Goal: Task Accomplishment & Management: Complete application form

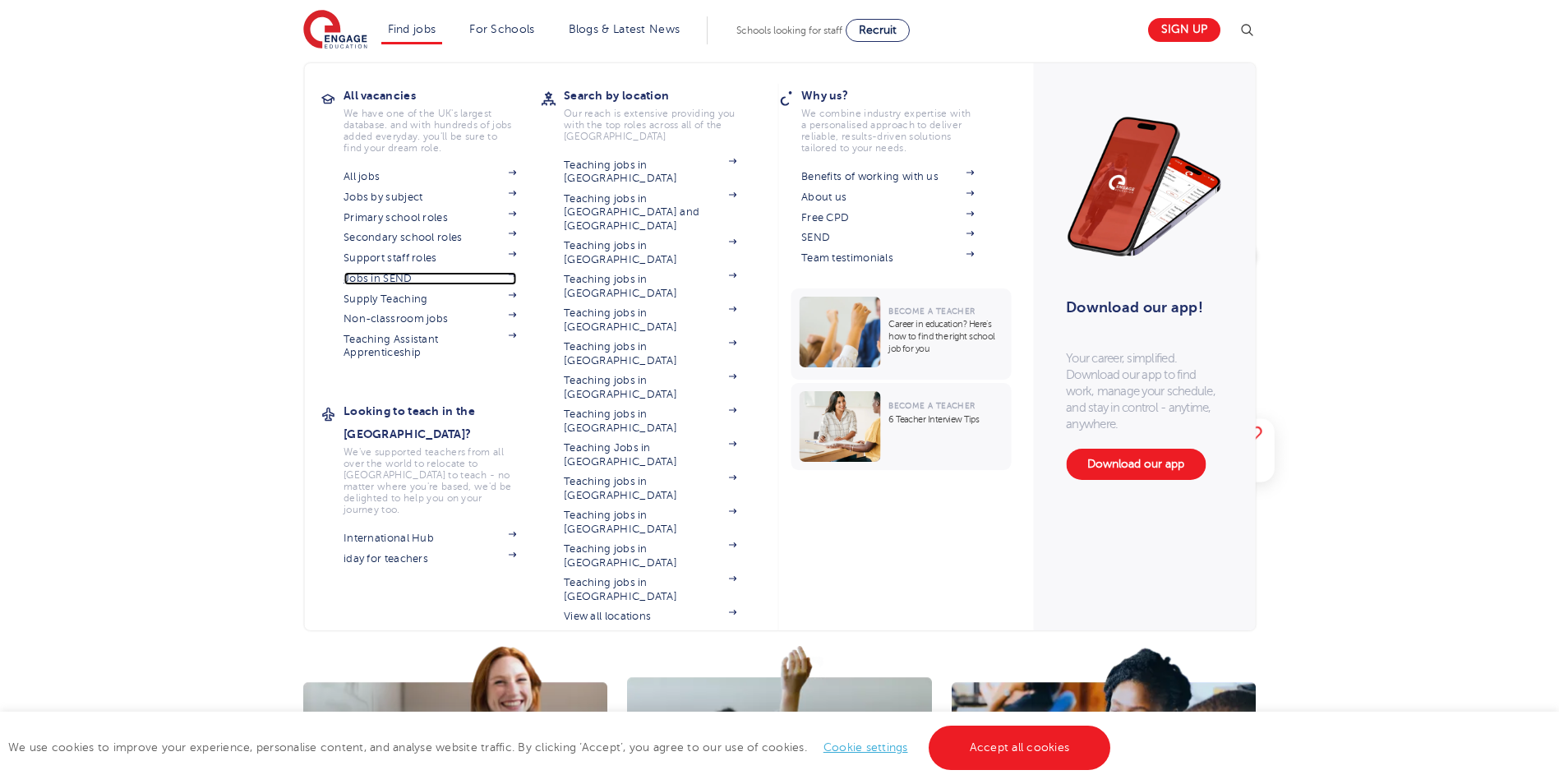
click at [395, 277] on link "Jobs in SEND" at bounding box center [430, 279] width 173 height 14
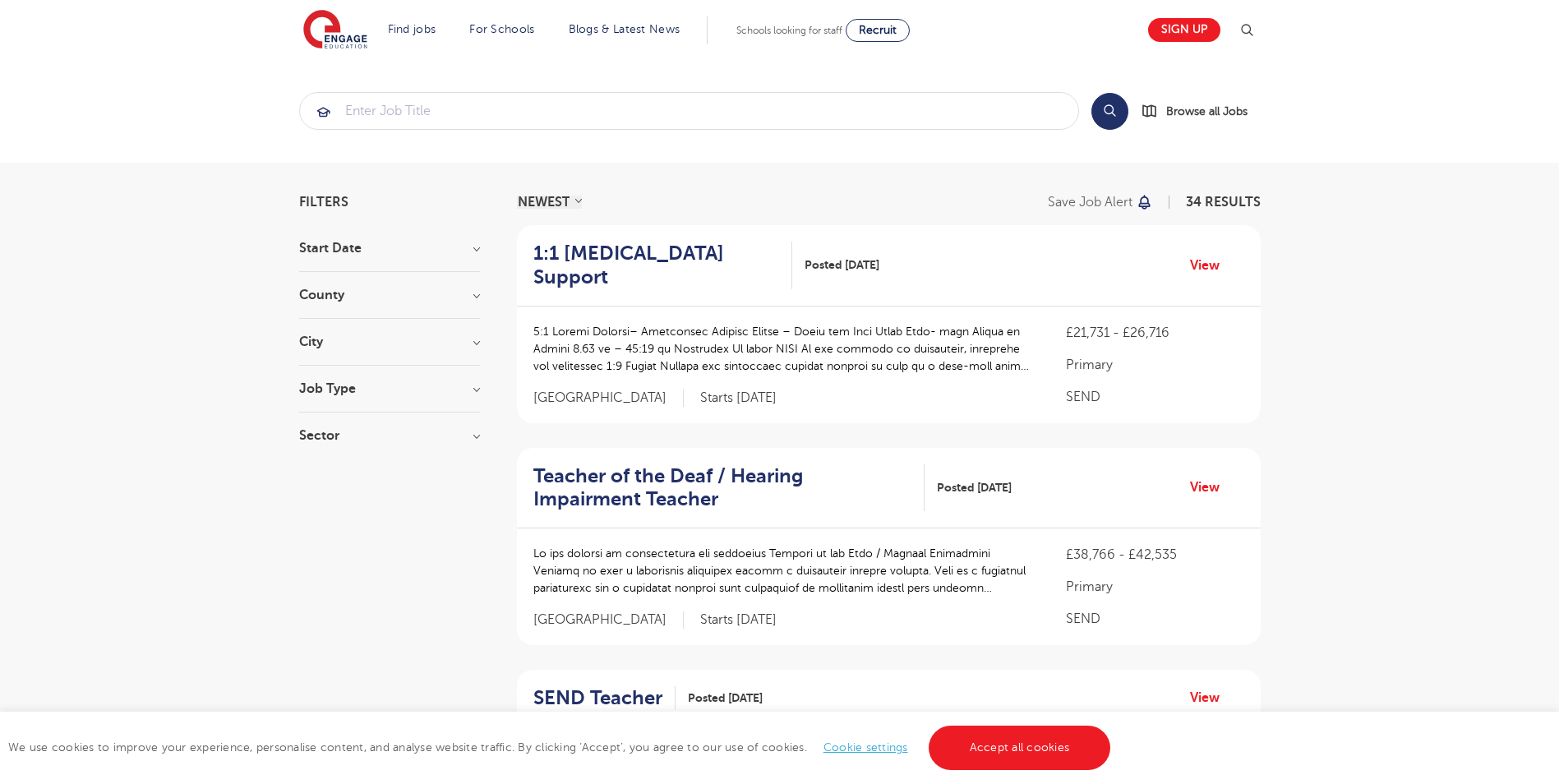
click at [339, 251] on h3 "Start Date" at bounding box center [389, 248] width 181 height 14
click at [326, 270] on div "September 26 October 4 November 3 January 1 Show more" at bounding box center [389, 325] width 181 height 141
click at [326, 280] on input "September 26" at bounding box center [329, 280] width 11 height 11
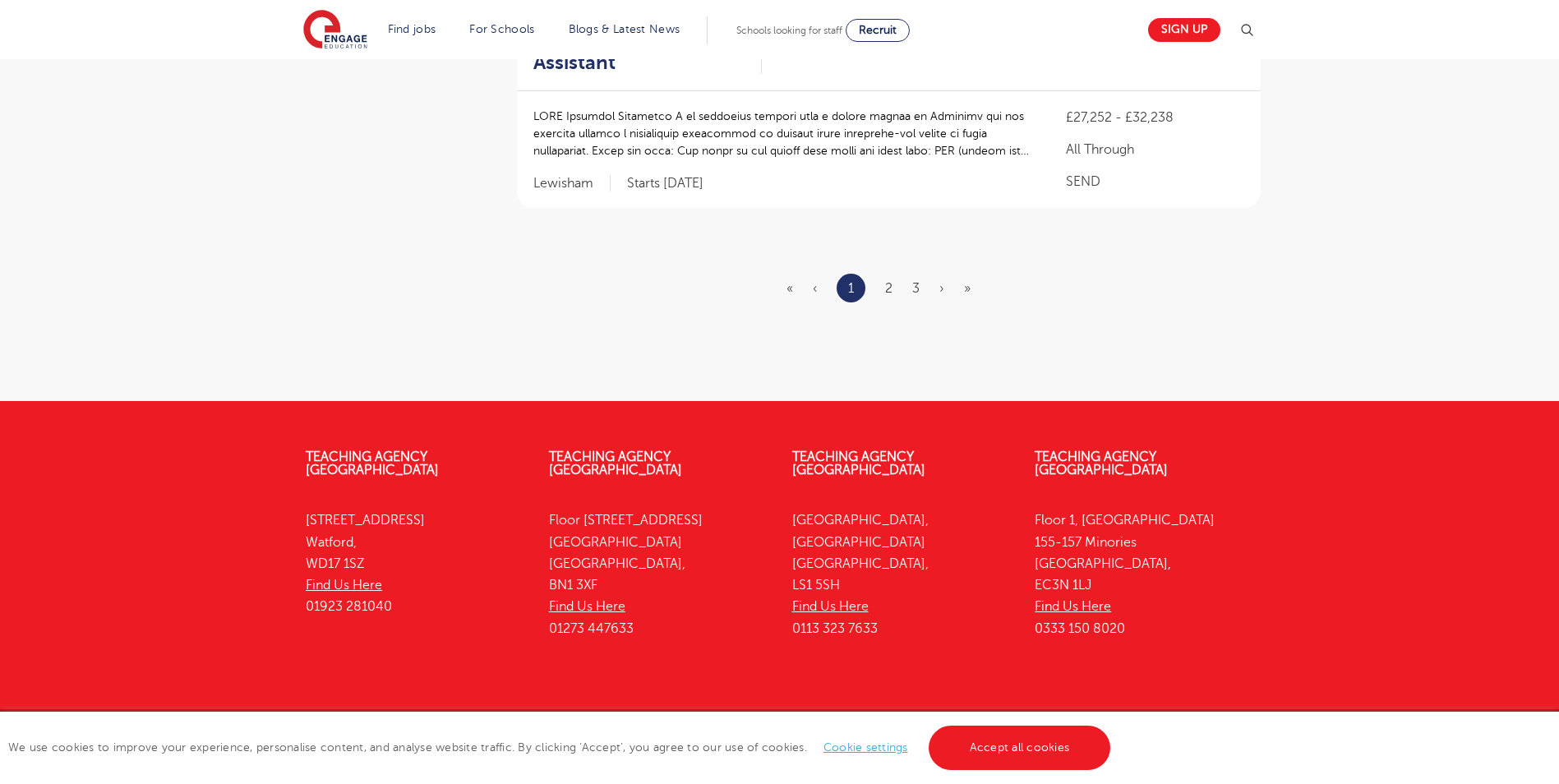
scroll to position [1749, 0]
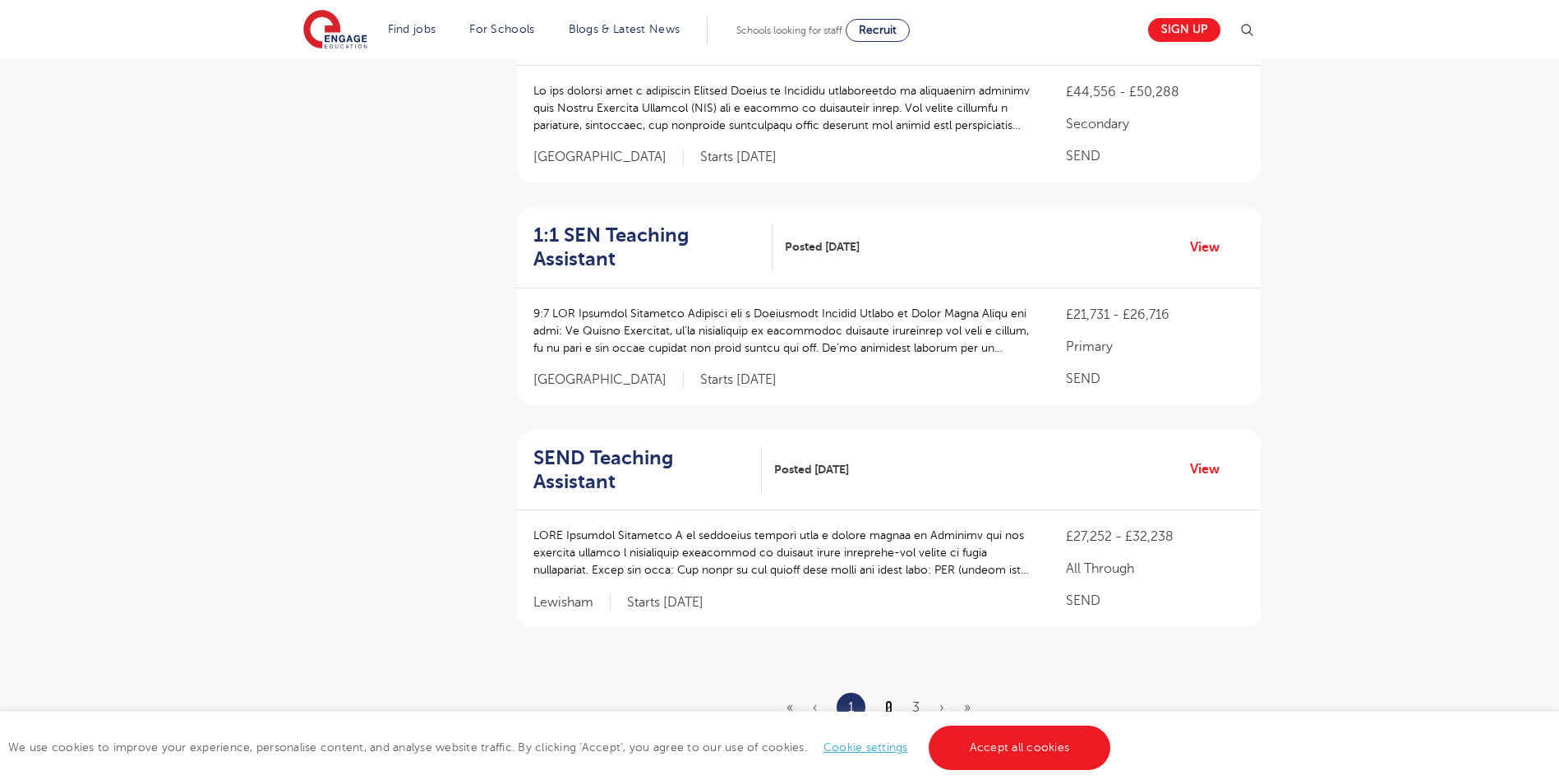
click at [888, 700] on link "2" at bounding box center [888, 707] width 8 height 14
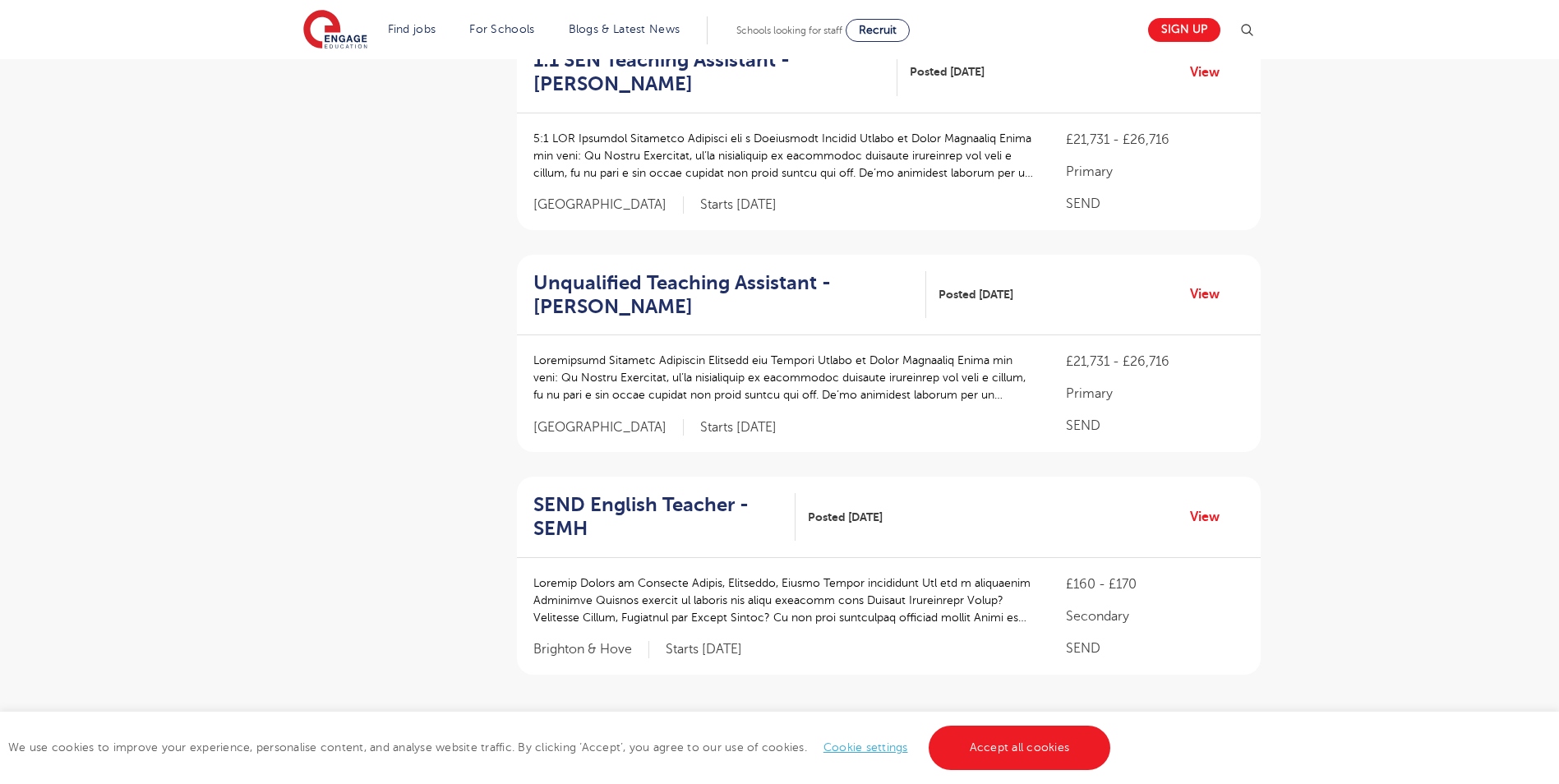
scroll to position [0, 0]
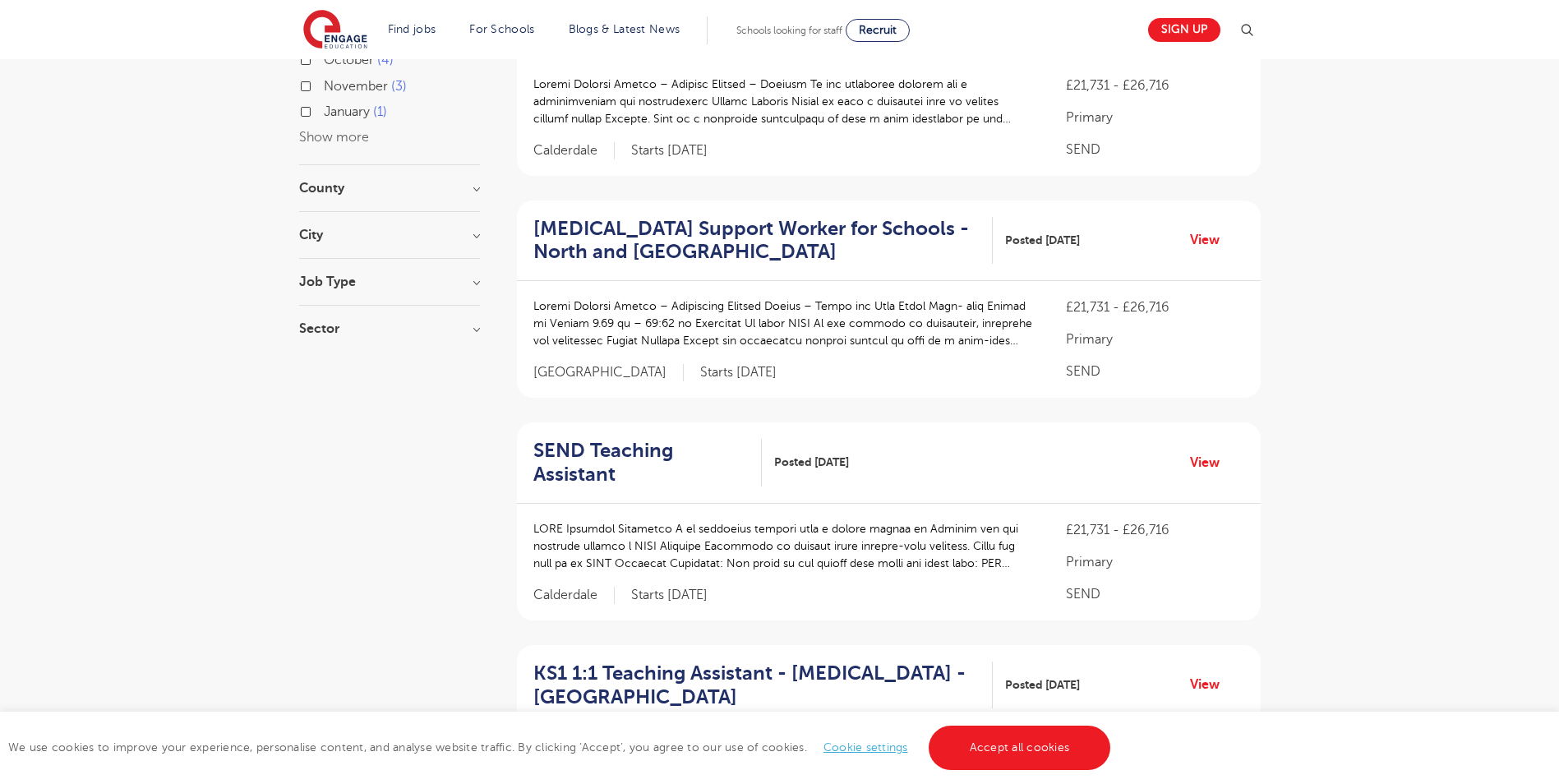
scroll to position [2215, 0]
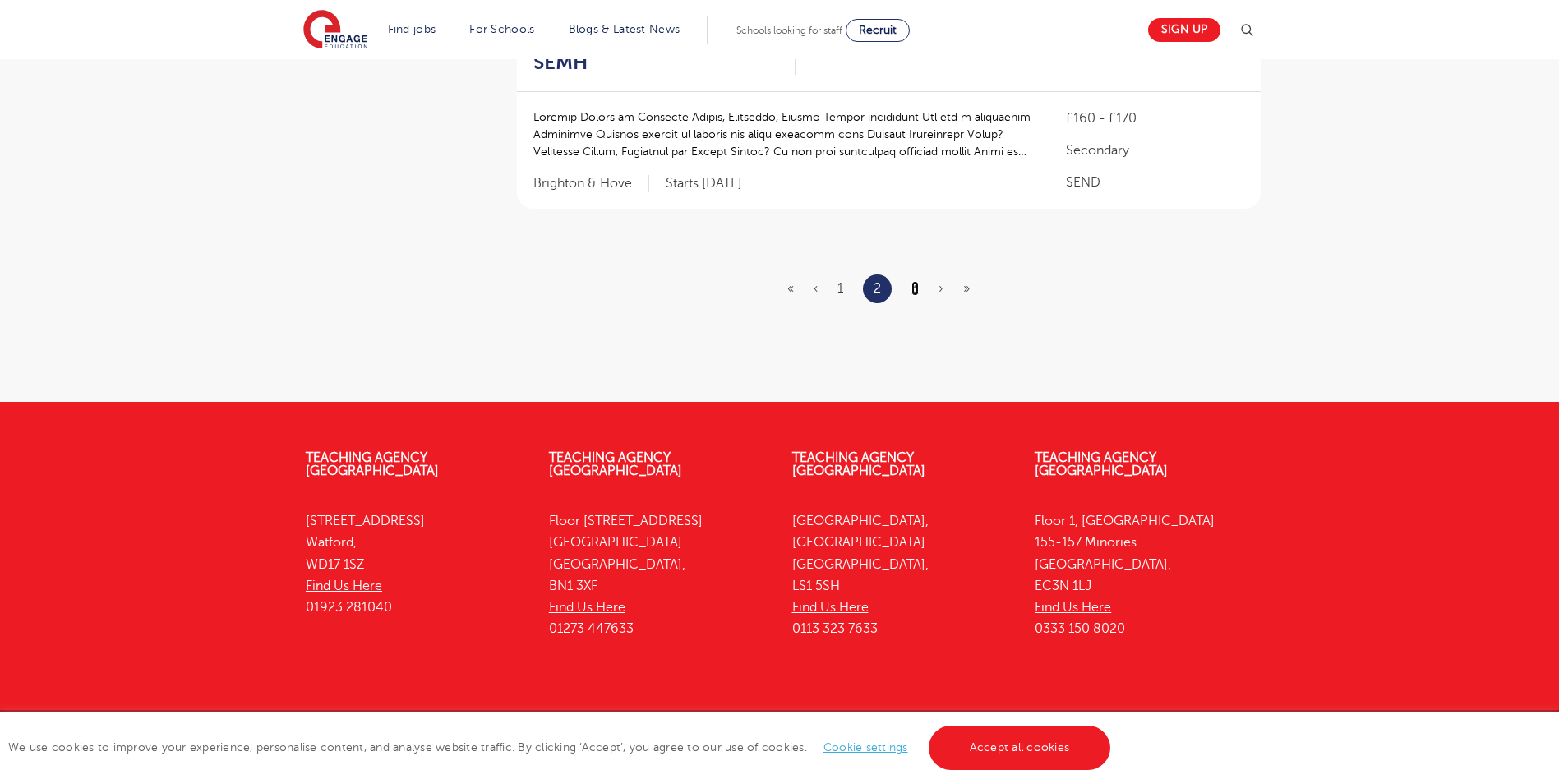
click at [918, 281] on link "3" at bounding box center [915, 287] width 8 height 14
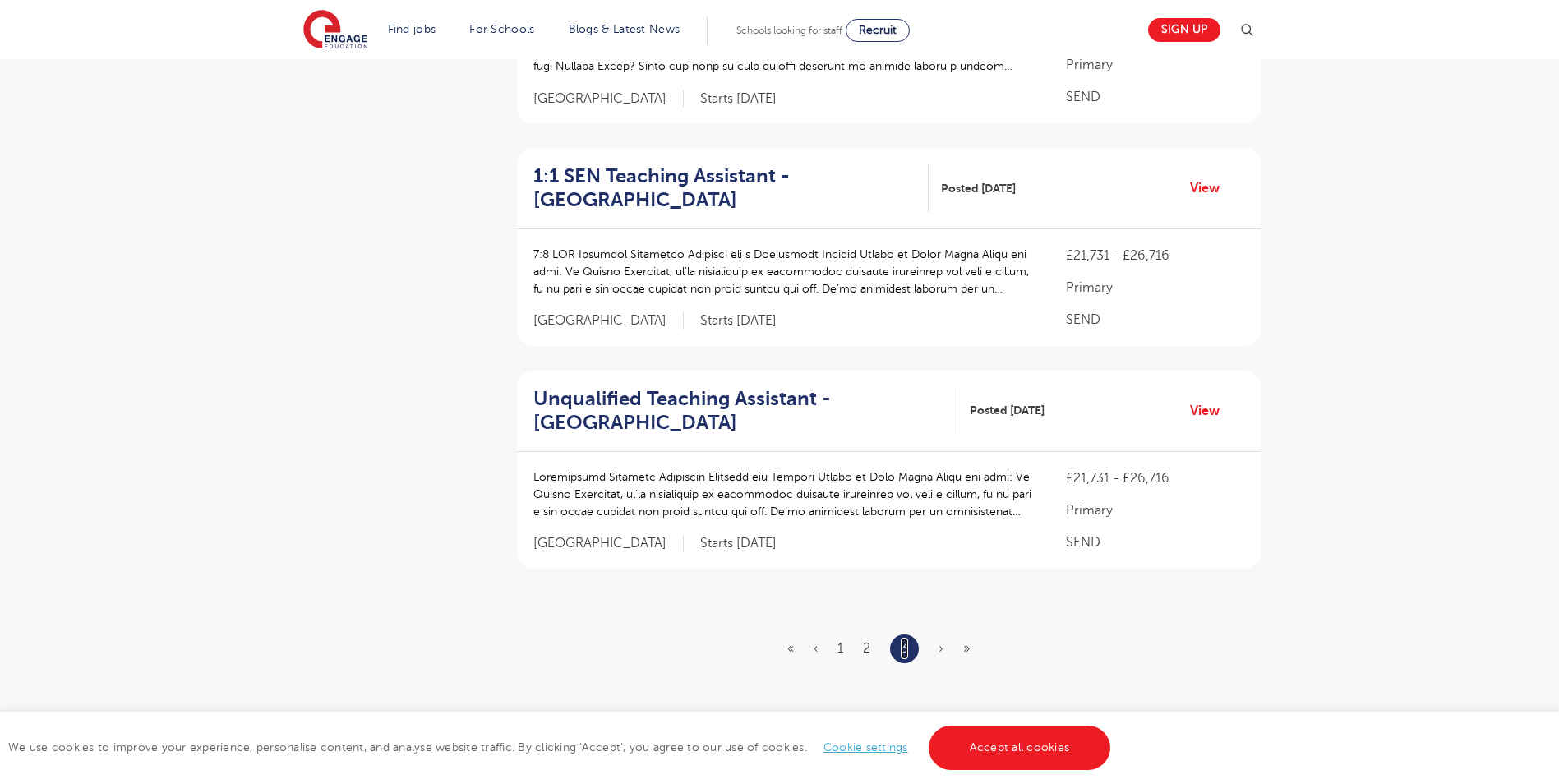
scroll to position [1349, 0]
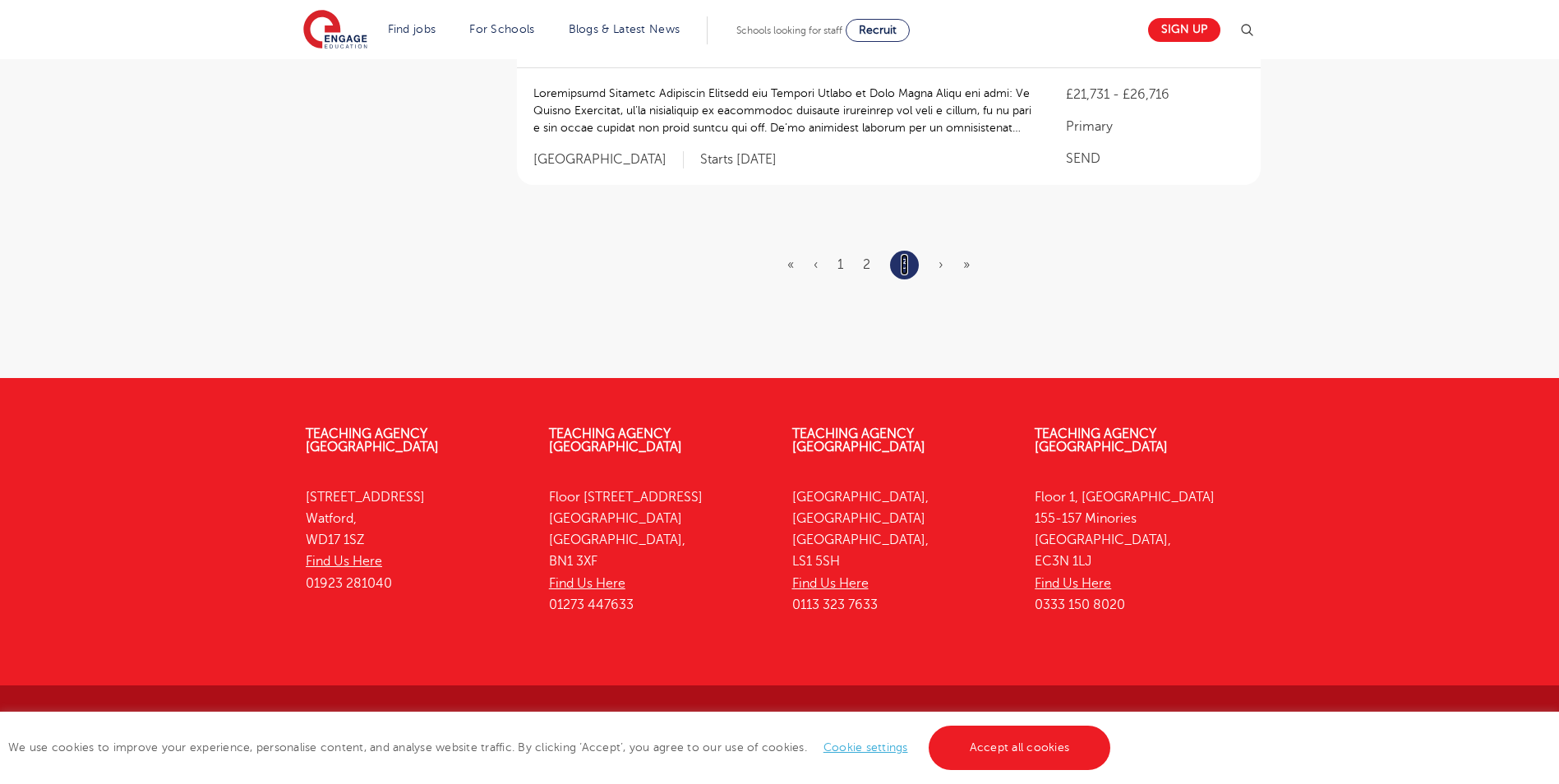
click at [908, 270] on link "3" at bounding box center [904, 264] width 8 height 21
click at [930, 269] on ul "« ‹ 1 2 3 › »" at bounding box center [888, 265] width 202 height 29
click at [946, 265] on ul "« ‹ 1 2 3 › »" at bounding box center [888, 265] width 202 height 29
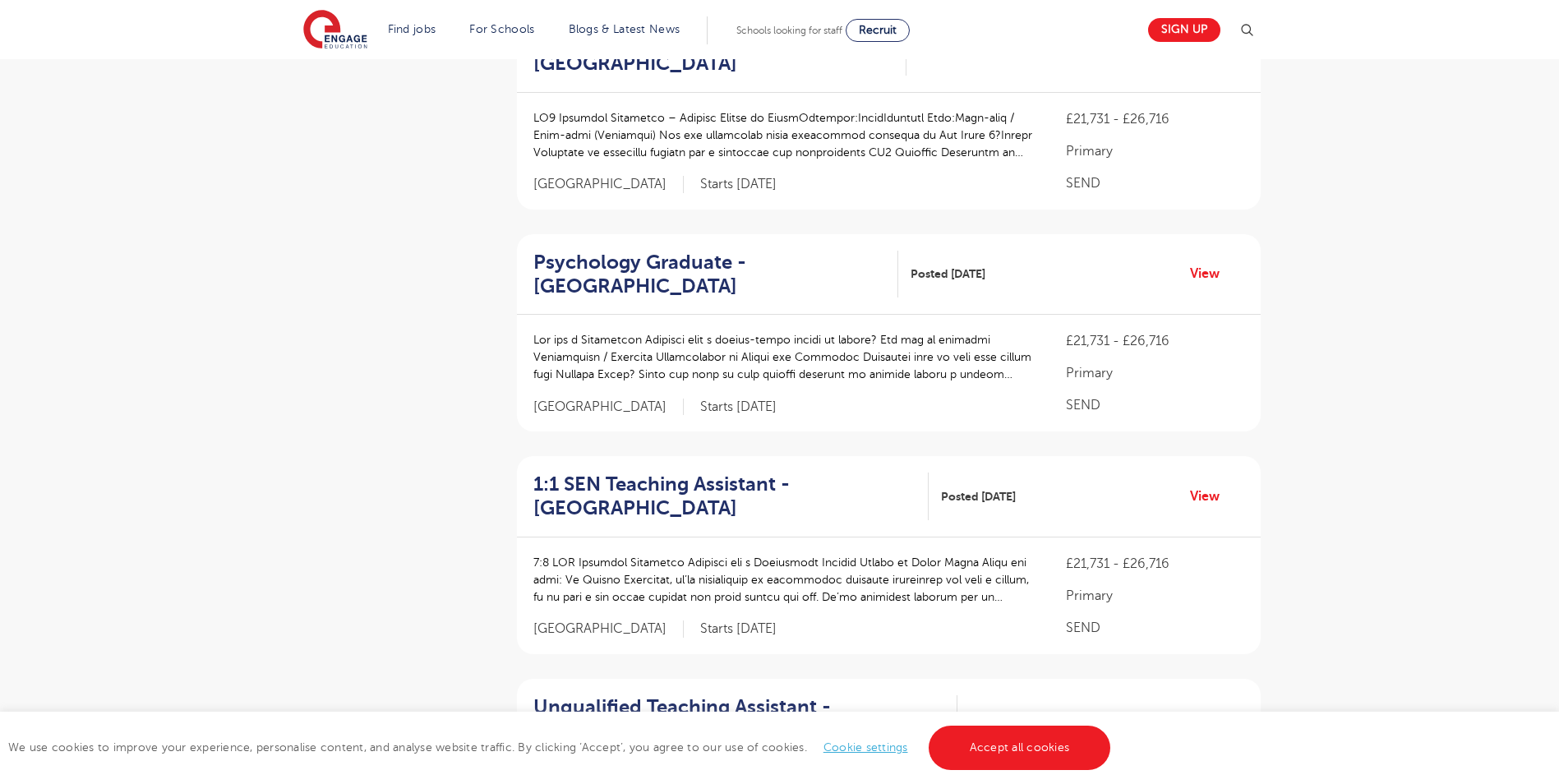
scroll to position [0, 0]
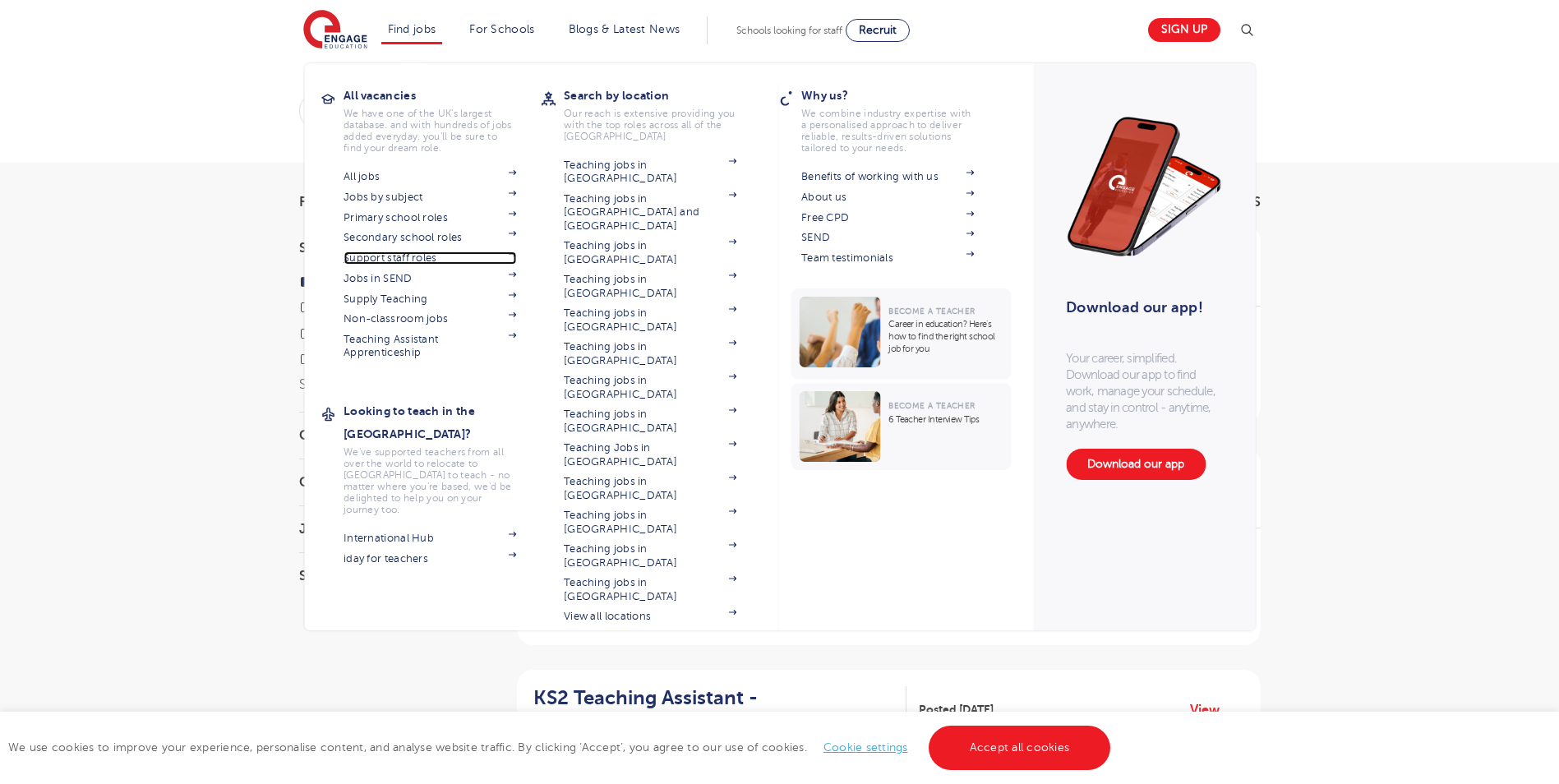
click at [421, 256] on link "Support staff roles" at bounding box center [430, 259] width 173 height 14
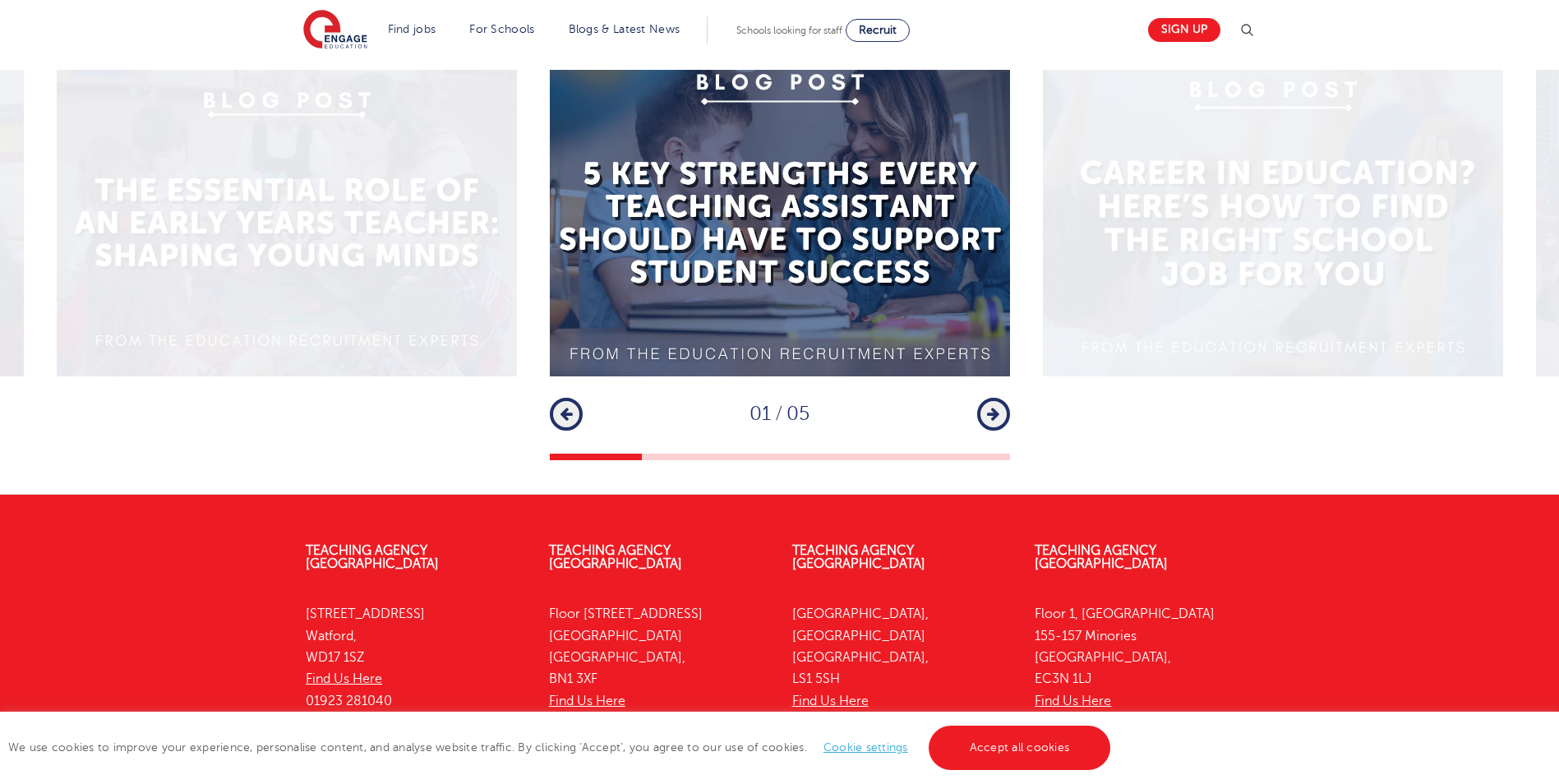
scroll to position [463, 0]
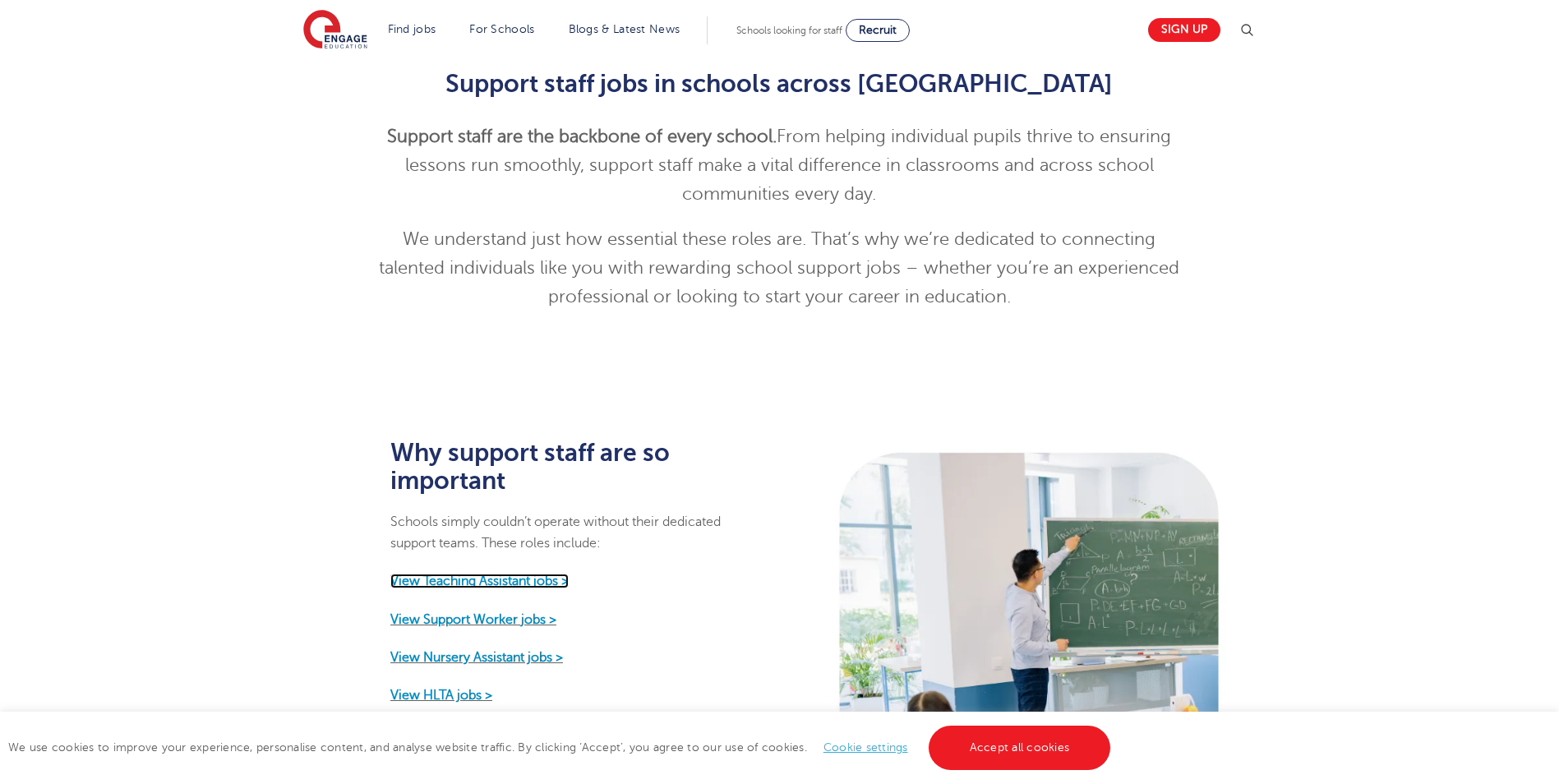
click at [486, 573] on strong "View Teaching Assistant jobs >" at bounding box center [479, 580] width 178 height 14
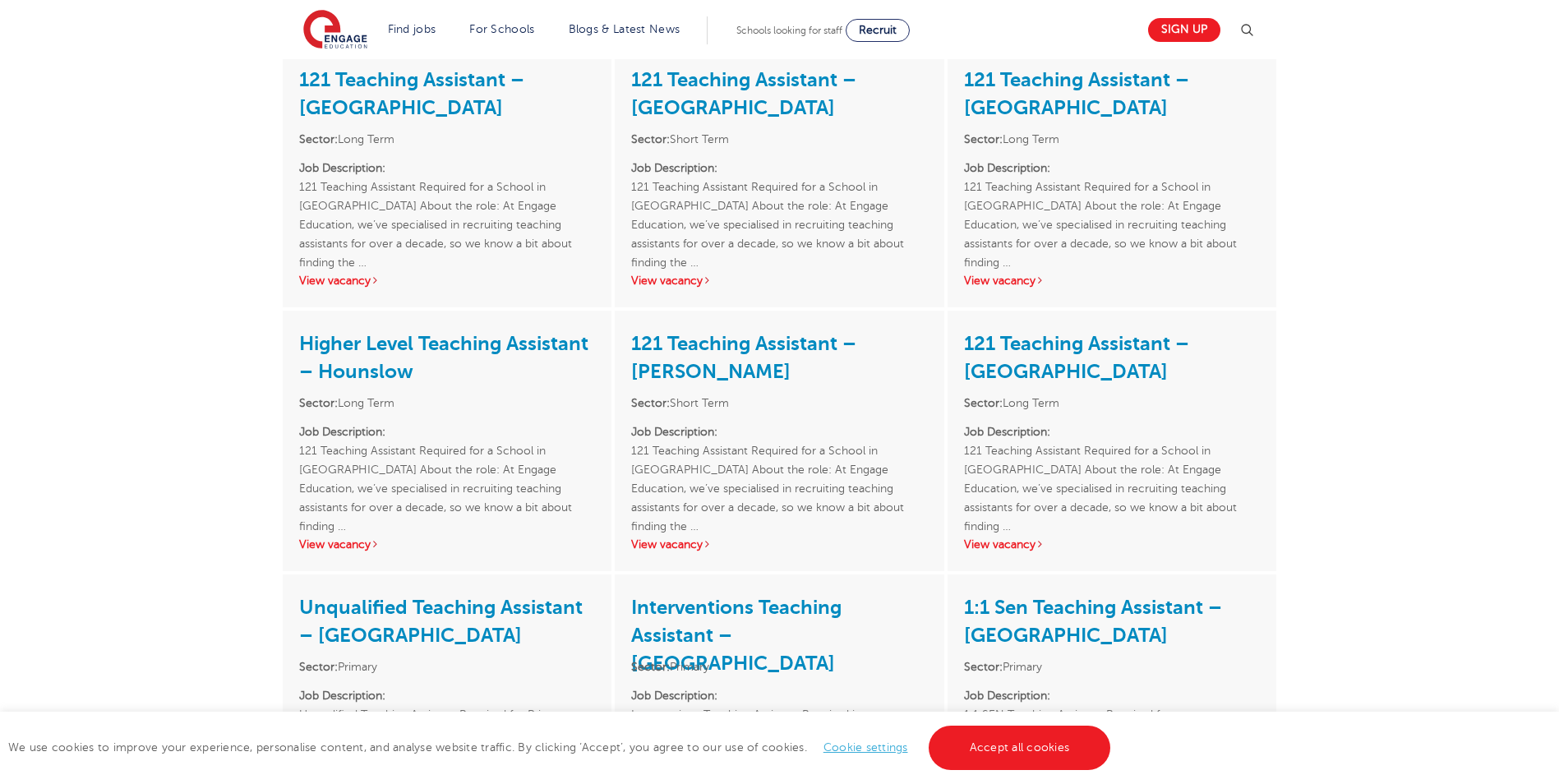
scroll to position [890, 0]
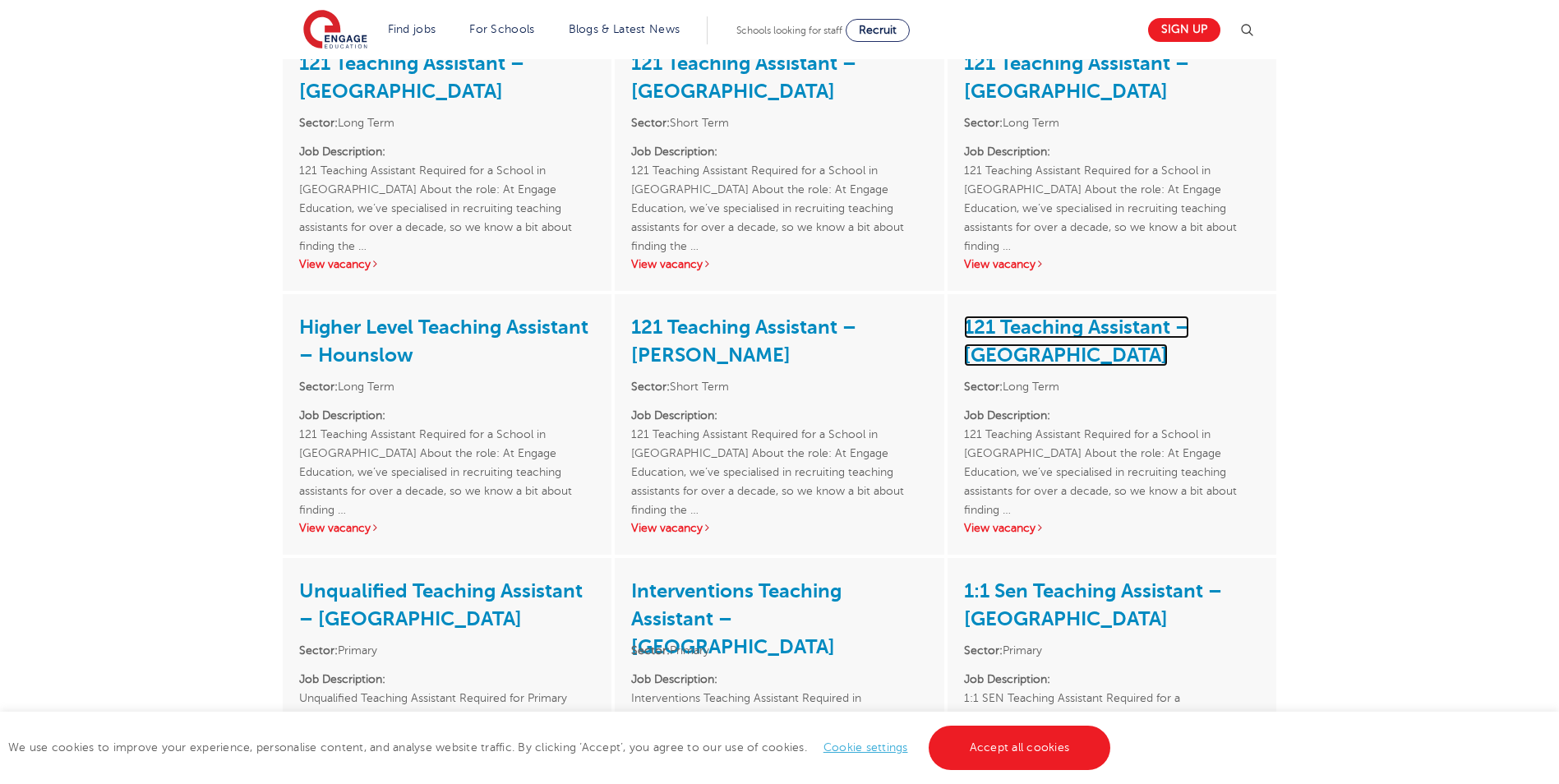
click at [1033, 333] on link "121 Teaching Assistant – [GEOGRAPHIC_DATA]" at bounding box center [1077, 341] width 225 height 51
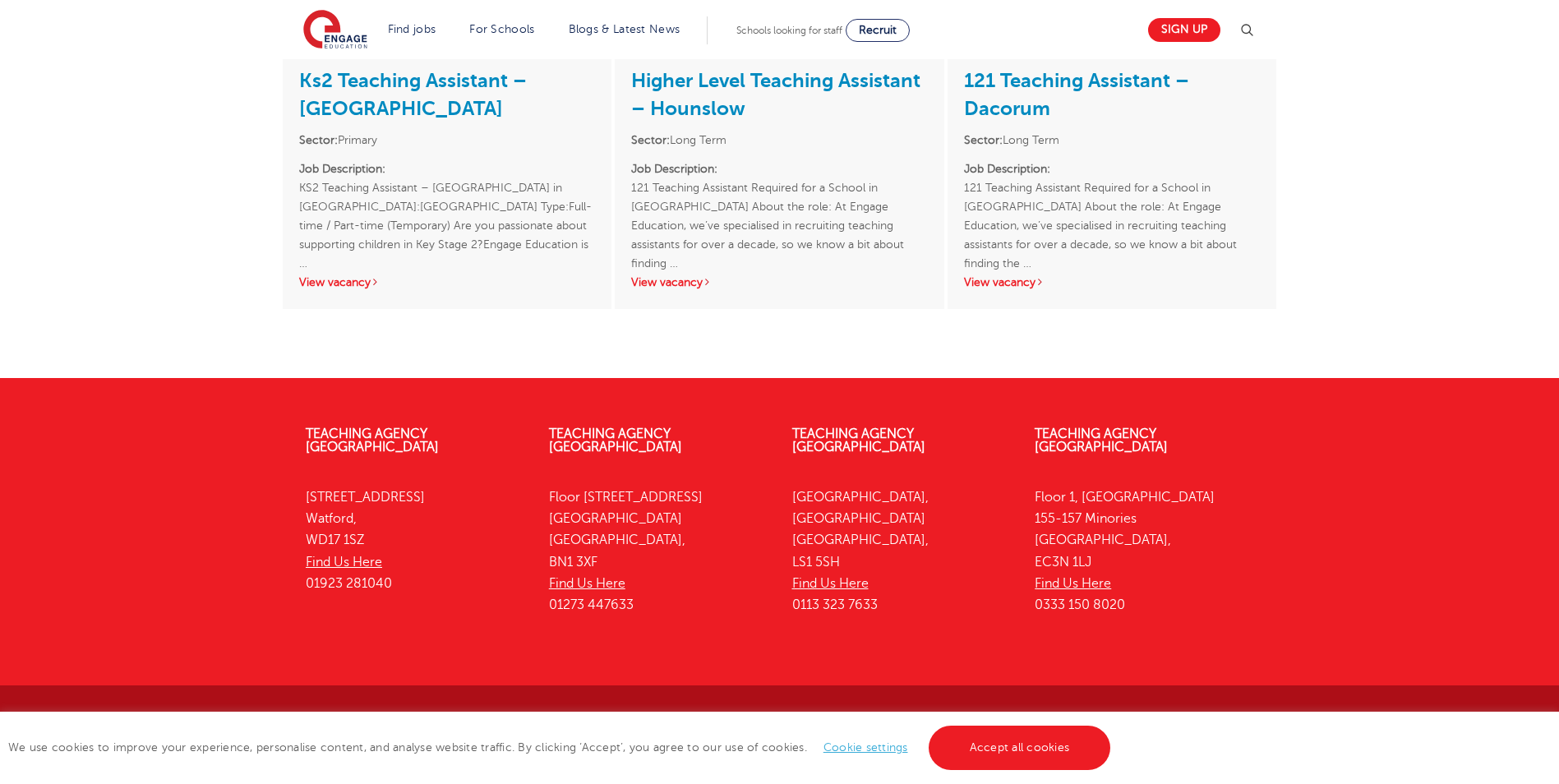
scroll to position [0, 0]
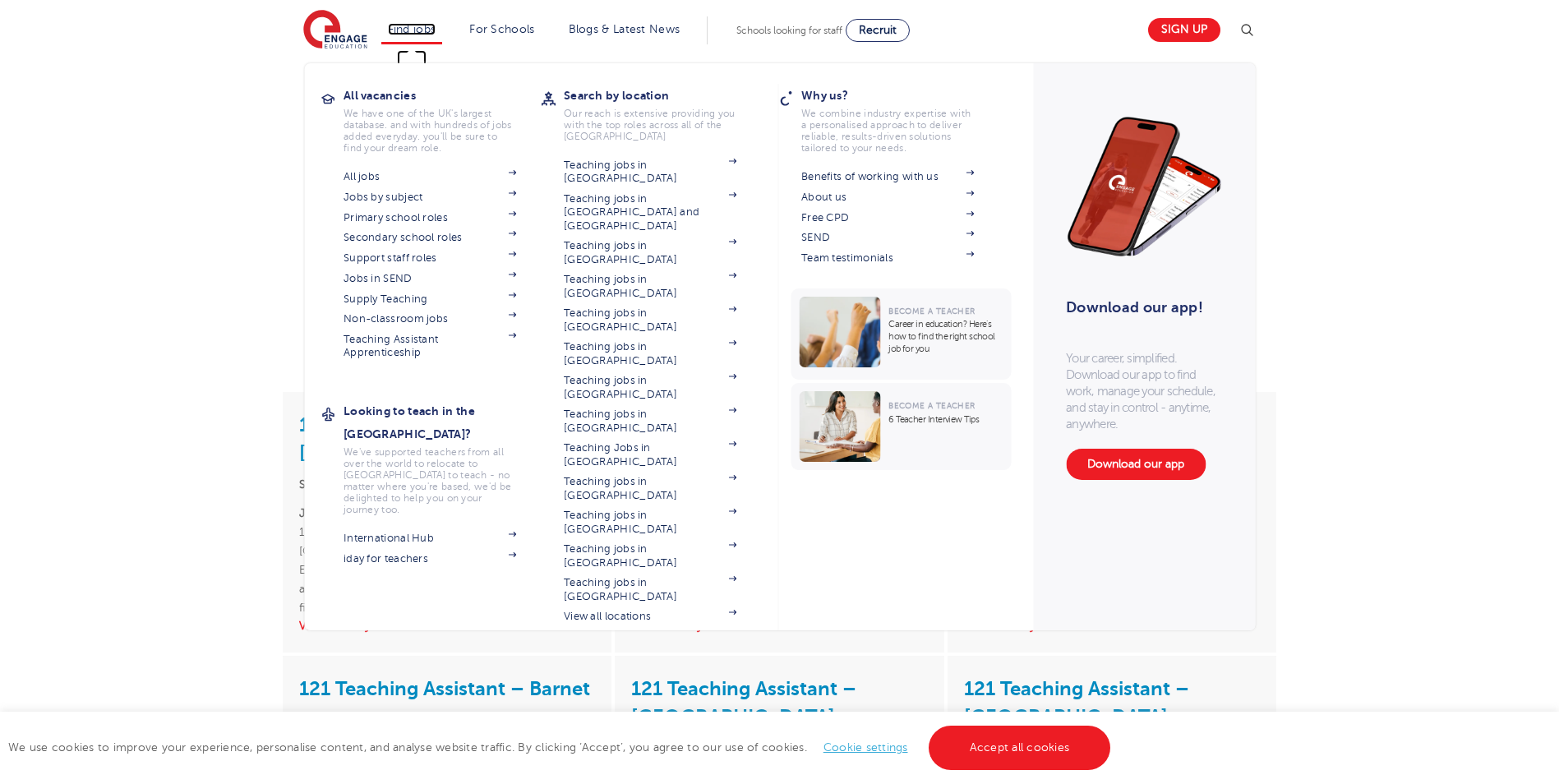
click at [405, 31] on link "Find jobs" at bounding box center [411, 29] width 48 height 13
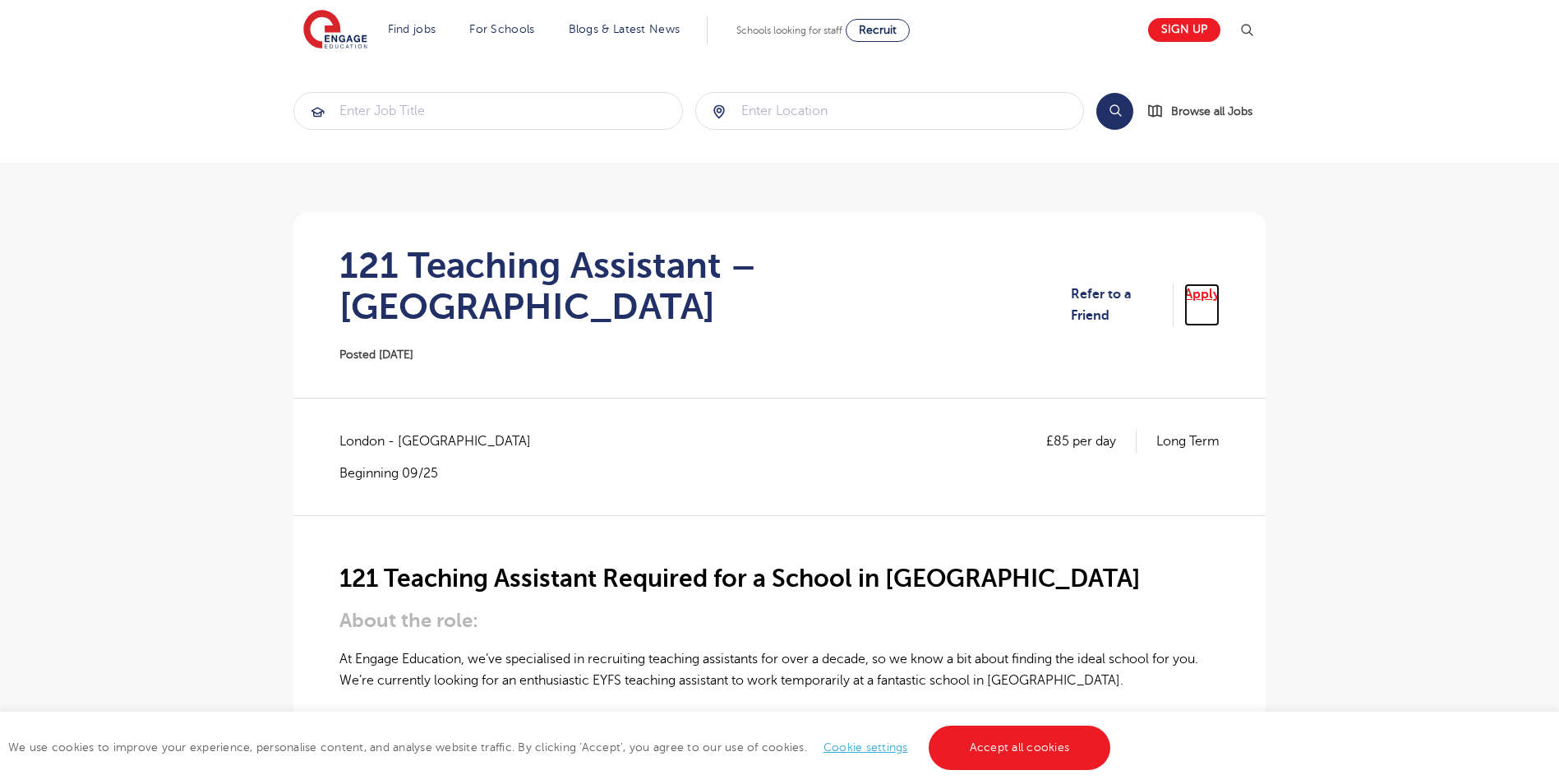
click at [1218, 287] on link "Apply" at bounding box center [1202, 304] width 36 height 43
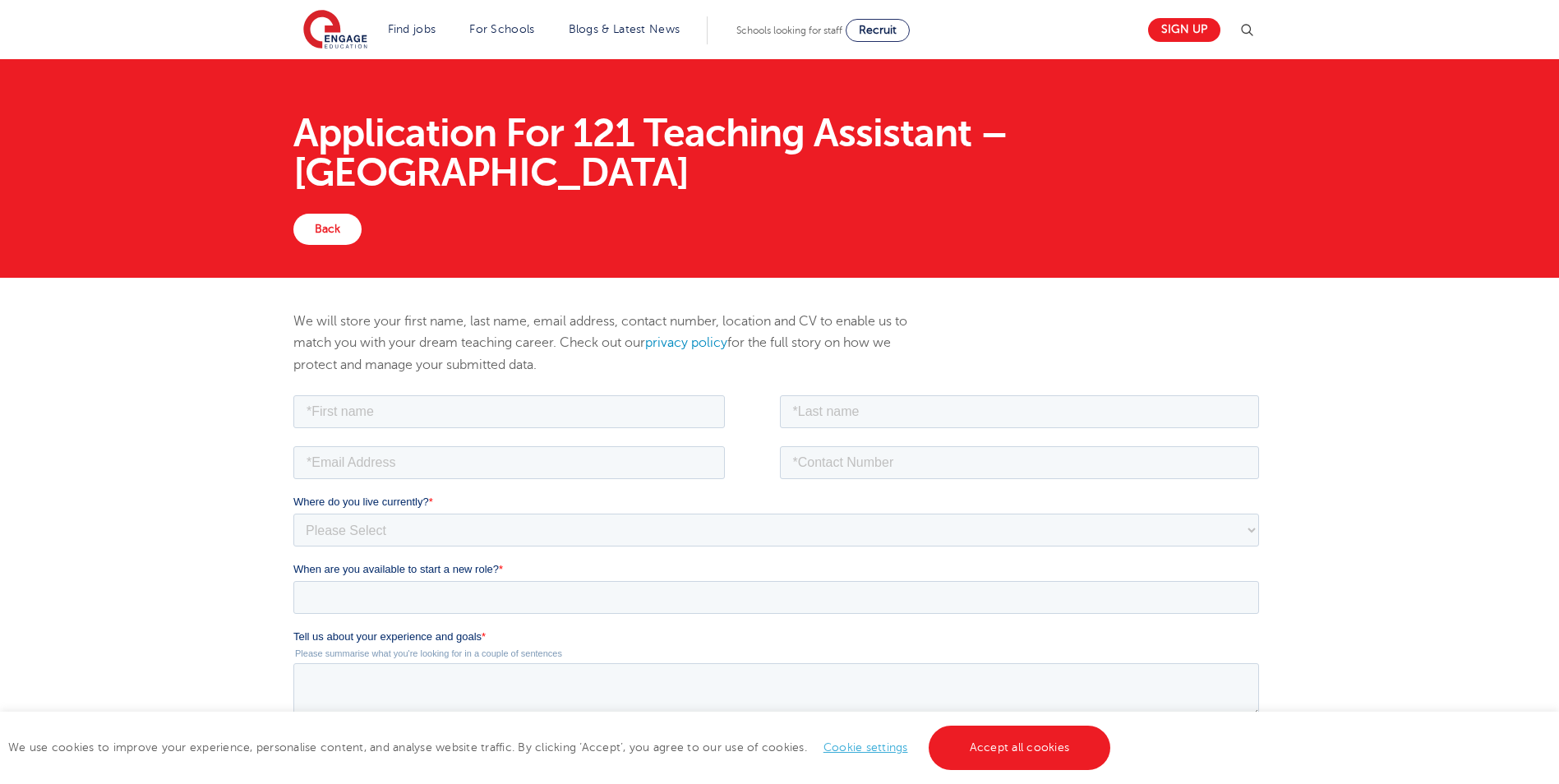
drag, startPoint x: 437, startPoint y: 413, endPoint x: 433, endPoint y: 422, distance: 9.8
click at [434, 425] on div at bounding box center [537, 409] width 487 height 36
click at [433, 422] on input "text" at bounding box center [509, 410] width 432 height 33
type input "[PERSON_NAME]"
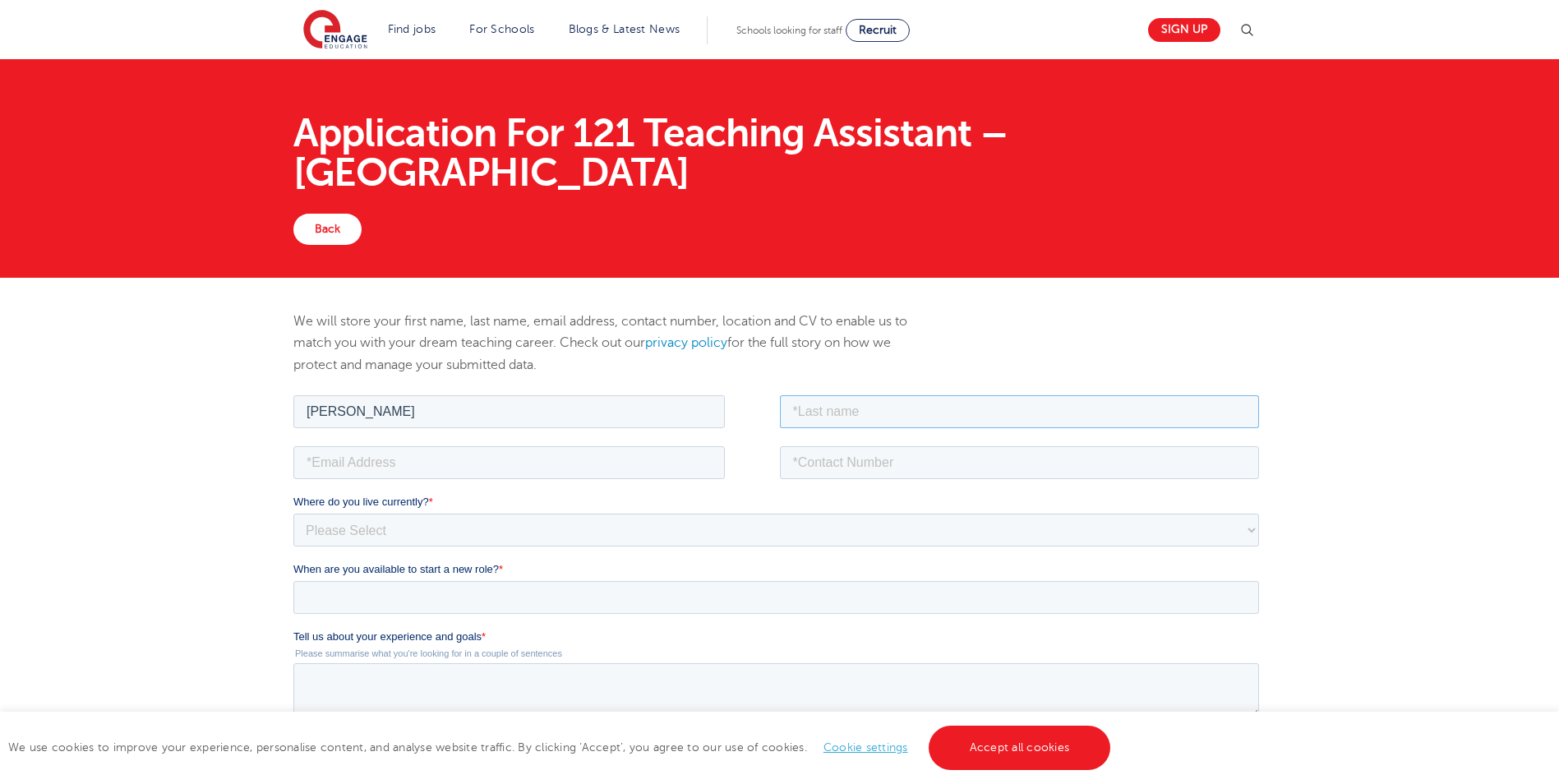
click at [827, 413] on input "text" at bounding box center [1020, 410] width 480 height 33
type input "[PERSON_NAME]"
click at [385, 445] on input "email" at bounding box center [509, 461] width 432 height 33
type input "[EMAIL_ADDRESS][DOMAIN_NAME]"
click at [794, 469] on input "tel" at bounding box center [1020, 461] width 480 height 33
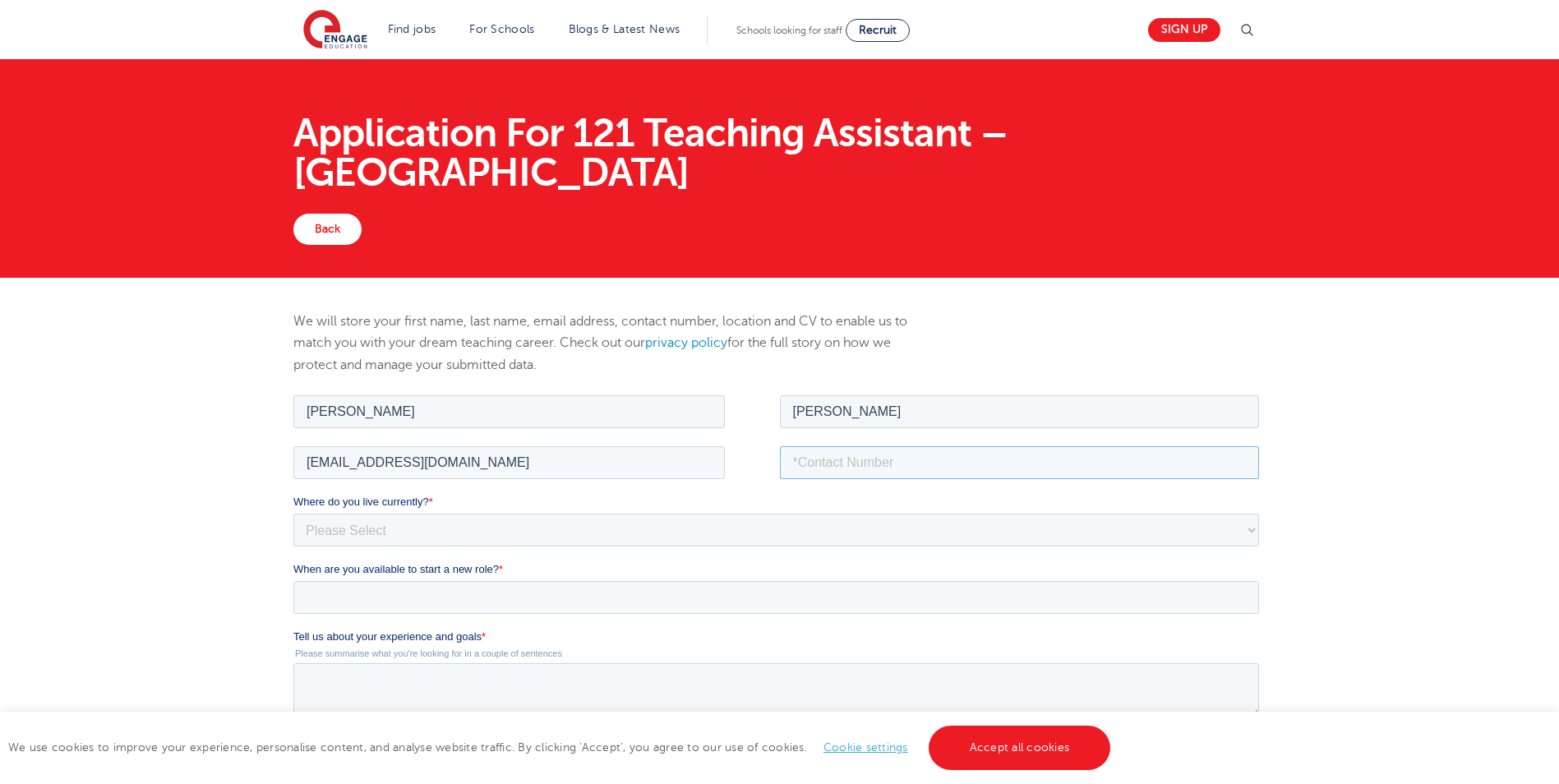
click at [816, 472] on input "tel" at bounding box center [1020, 461] width 480 height 33
type input "07487547690"
click at [357, 525] on select "Please Select [GEOGRAPHIC_DATA] [GEOGRAPHIC_DATA] [GEOGRAPHIC_DATA] [GEOGRAPHIC…" at bounding box center [776, 529] width 966 height 33
select select "UK"
click at [293, 513] on select "Please Select [GEOGRAPHIC_DATA] [GEOGRAPHIC_DATA] [GEOGRAPHIC_DATA] [GEOGRAPHIC…" at bounding box center [776, 529] width 966 height 33
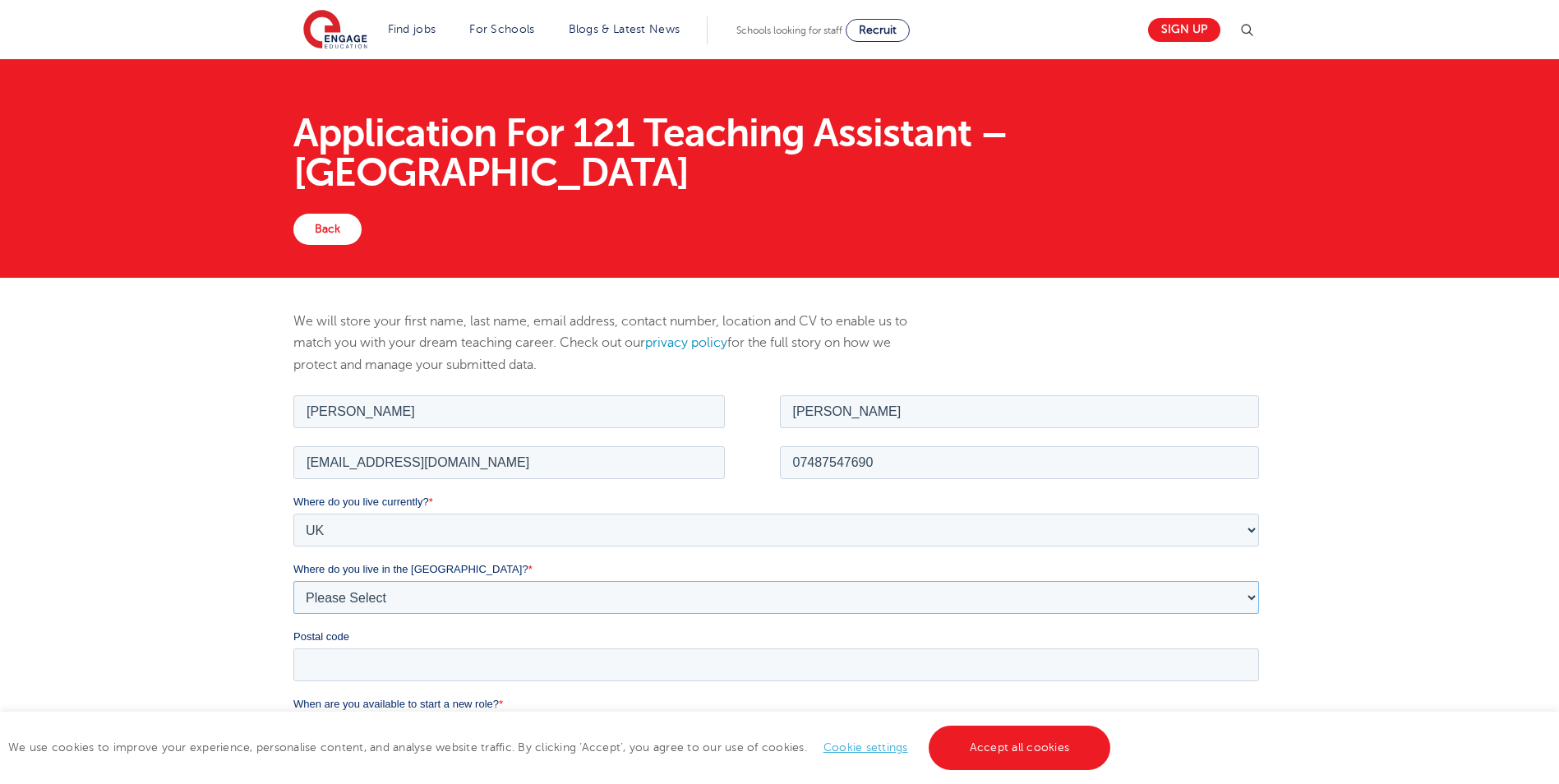
click at [348, 610] on select "Please Select Overseas [GEOGRAPHIC_DATA] [GEOGRAPHIC_DATA] [GEOGRAPHIC_DATA] [G…" at bounding box center [776, 596] width 966 height 33
select select "City of [GEOGRAPHIC_DATA]"
click at [293, 580] on select "Please Select Overseas [GEOGRAPHIC_DATA] [GEOGRAPHIC_DATA] [GEOGRAPHIC_DATA] [G…" at bounding box center [776, 596] width 966 height 33
click at [370, 661] on input "Postal code" at bounding box center [776, 664] width 966 height 33
type input "E16 1LE"
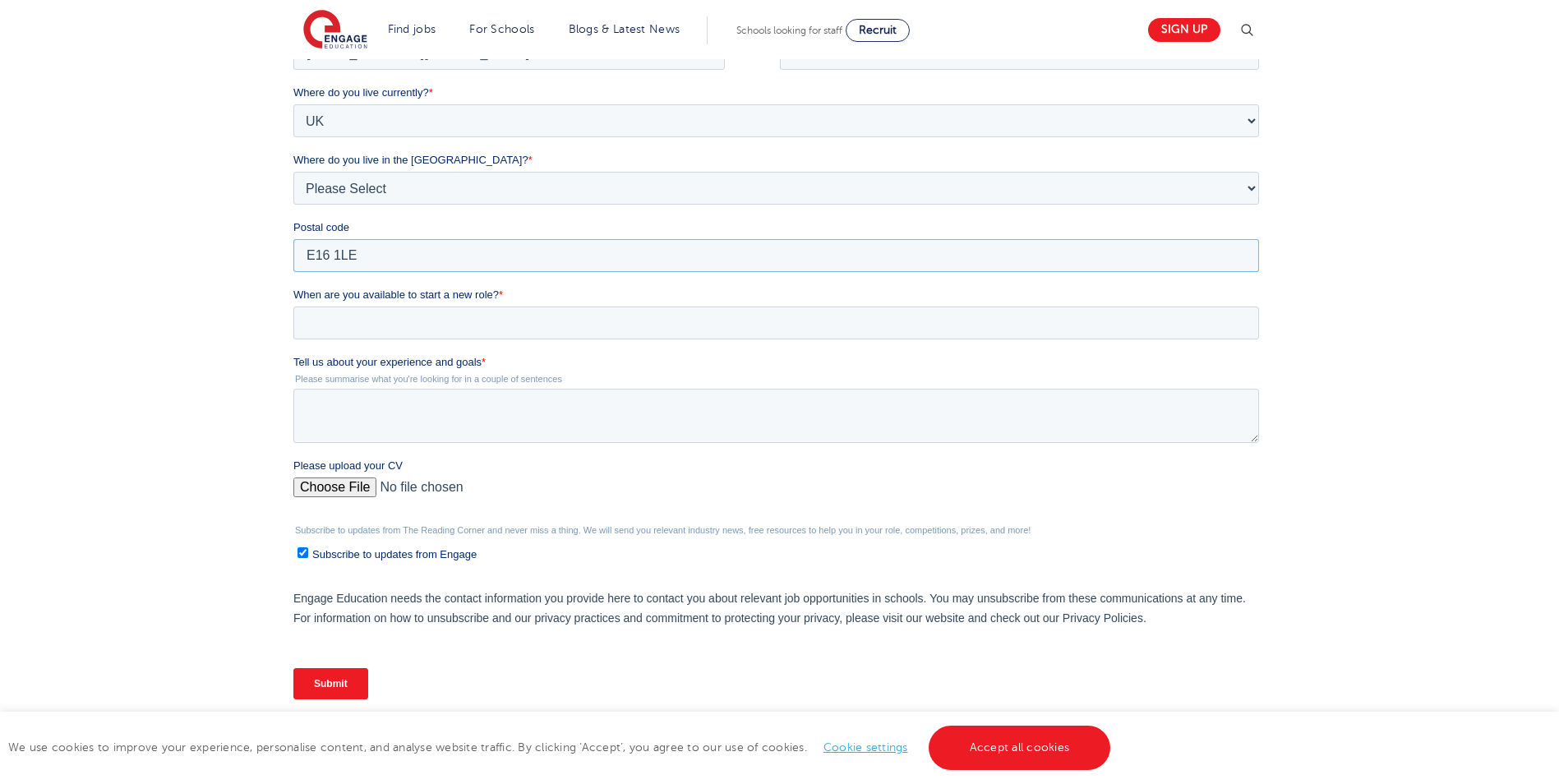
scroll to position [414, 0]
click at [338, 306] on input "When are you available to start a new role? *" at bounding box center [776, 318] width 966 height 33
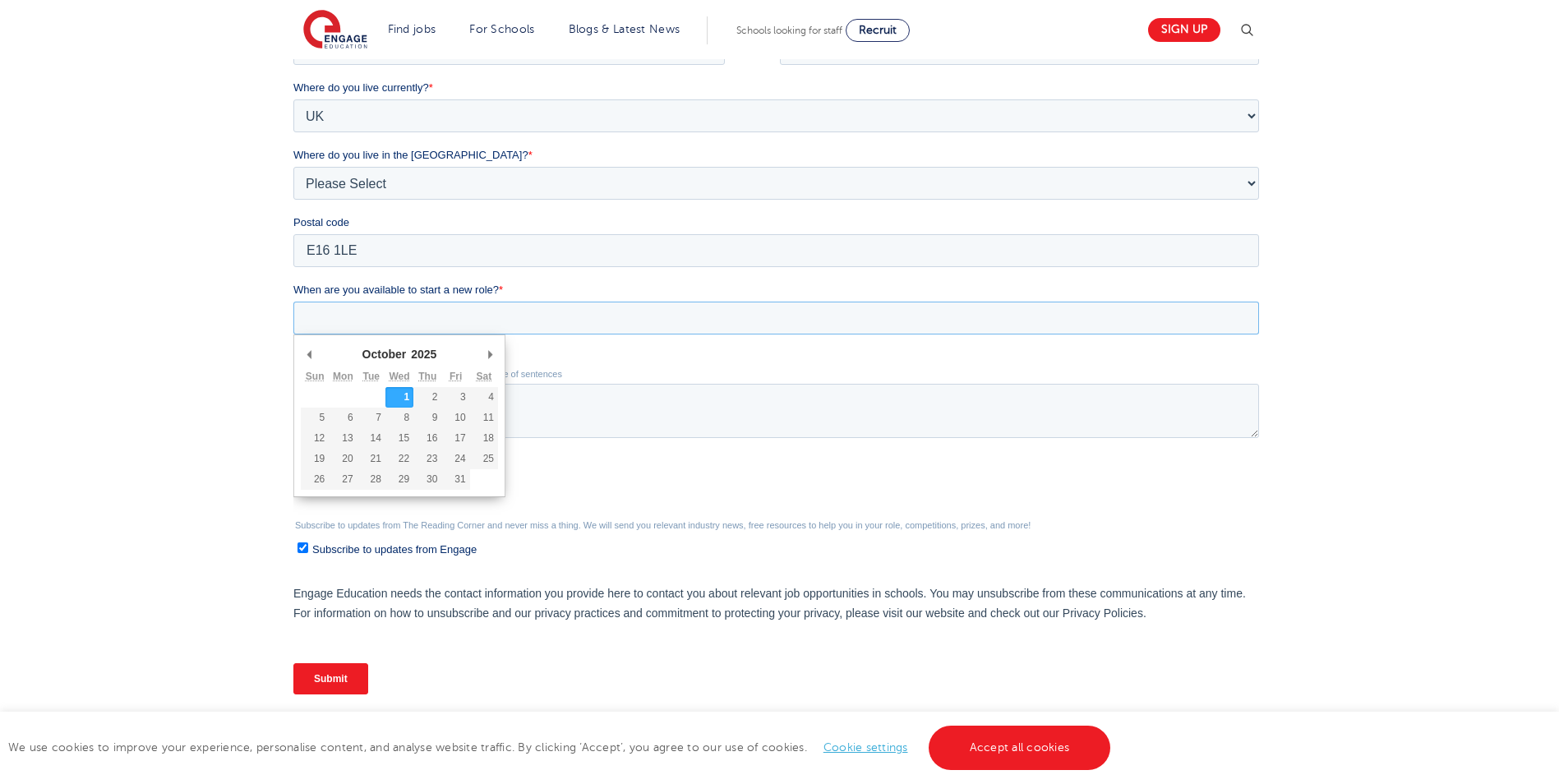
click at [394, 386] on th "Wed" at bounding box center [399, 376] width 28 height 20
type div "2025-10-01"
type input "2025/10/01"
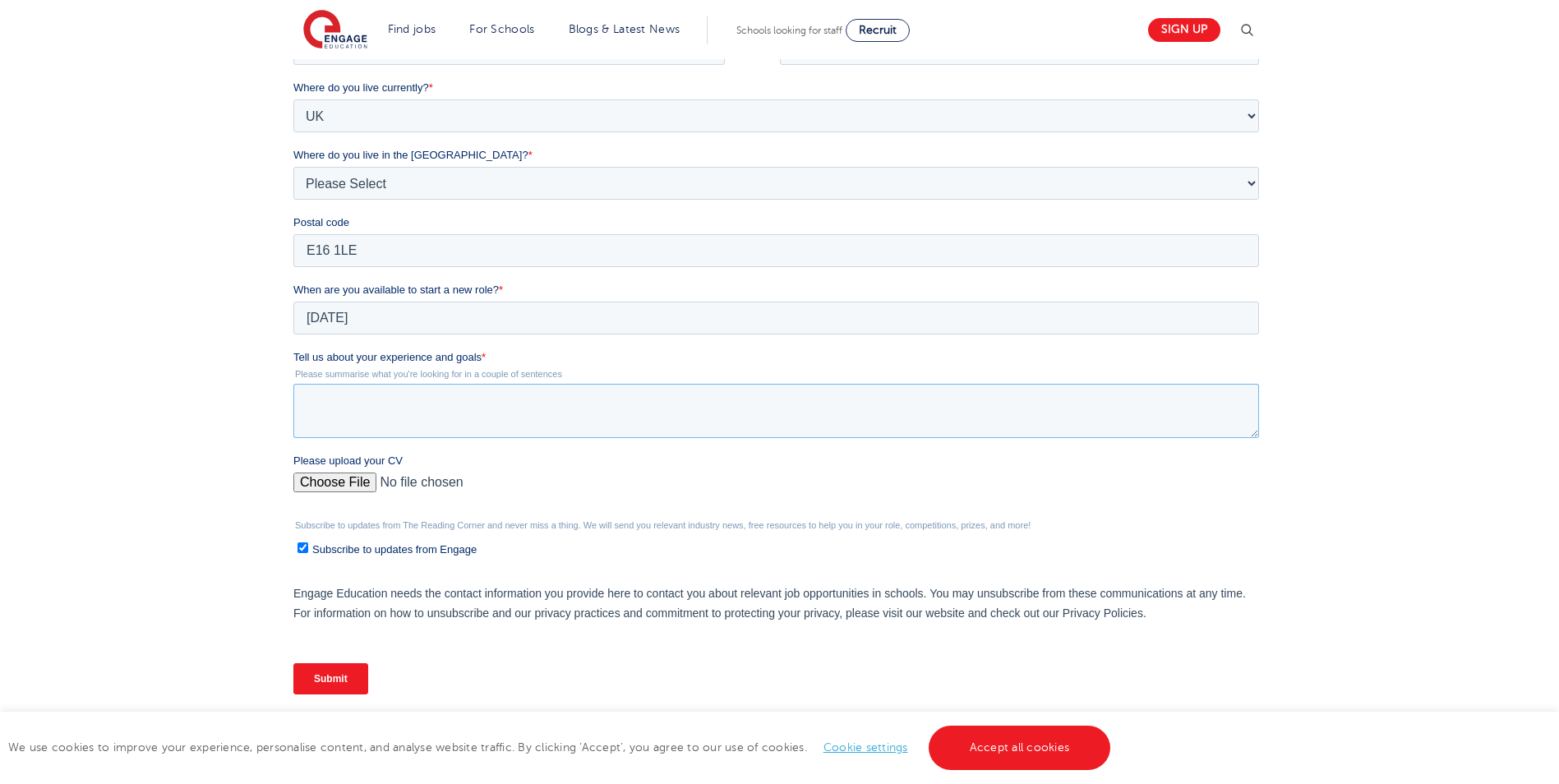
click at [392, 404] on textarea "Tell us about your experience and goals *" at bounding box center [776, 411] width 966 height 54
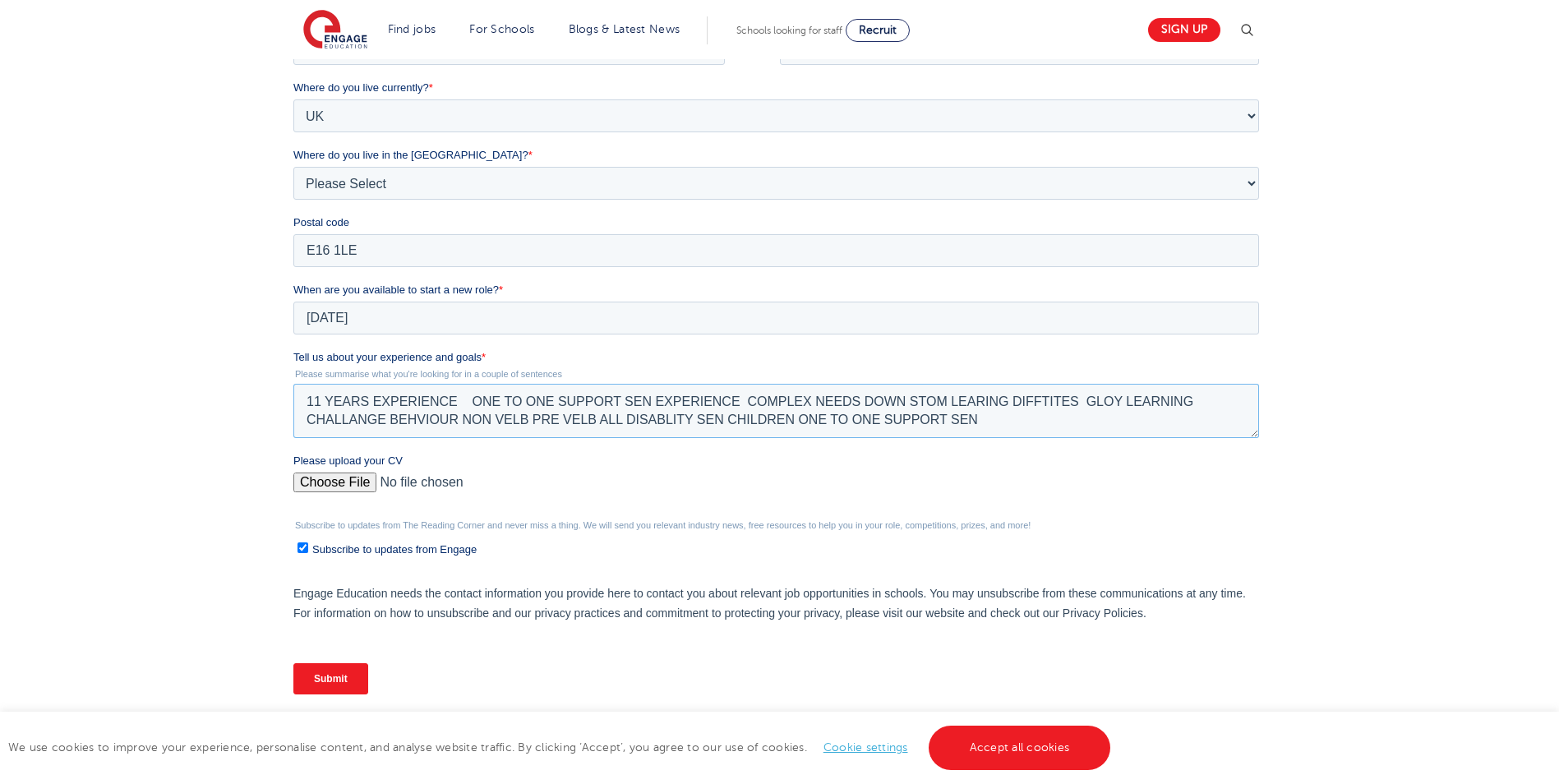
type textarea "11 YEARS EXPERIENCE ONE TO ONE SUPPORT SEN EXPERIENCE COMPLEX NEEDS DOWN STOM L…"
click at [346, 489] on input "Please upload your CV" at bounding box center [776, 488] width 966 height 33
click at [360, 489] on input "Please upload your CV" at bounding box center [776, 488] width 966 height 33
type input "C:\fakepath\Aaron F. CV (1) (4) (25) (2)1111 (3) (4)222222 (1) (18) (7) (55) (1…"
click at [334, 679] on input "Submit" at bounding box center [331, 678] width 75 height 31
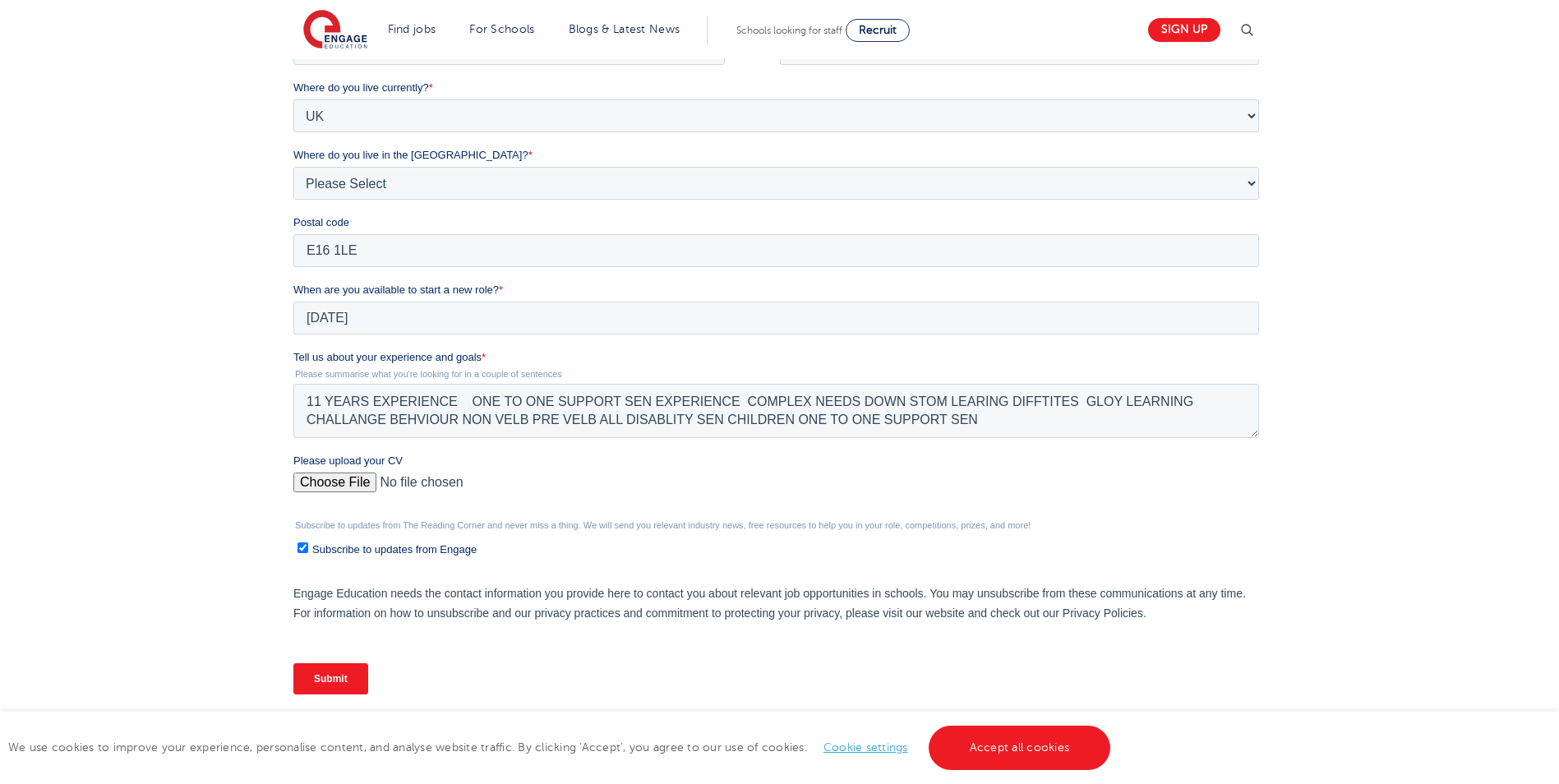
click at [1062, 737] on link "Accept all cookies" at bounding box center [1019, 748] width 182 height 44
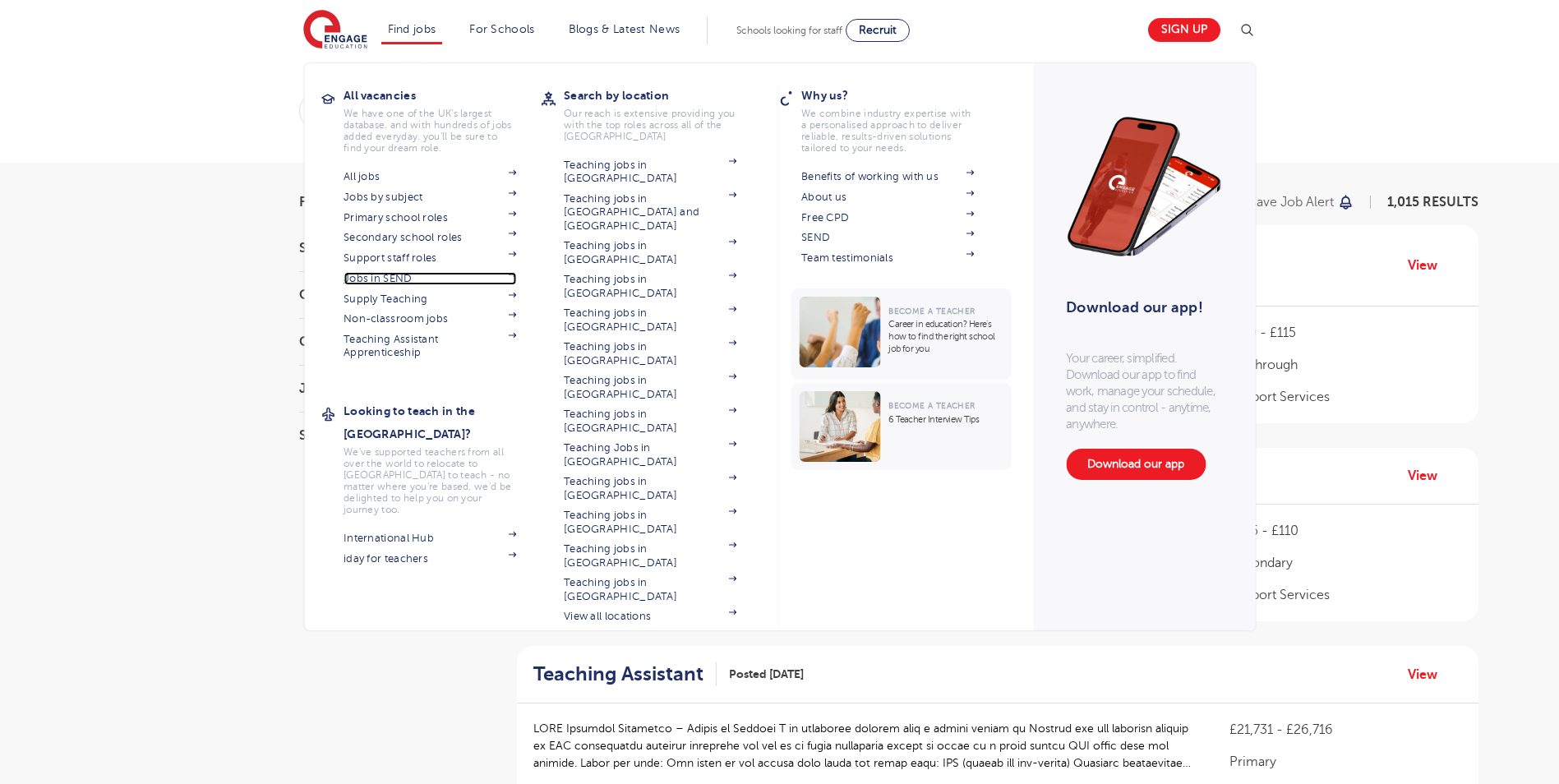
click at [404, 275] on link "Jobs in SEND" at bounding box center [430, 279] width 173 height 14
